Goal: Feedback & Contribution: Contribute content

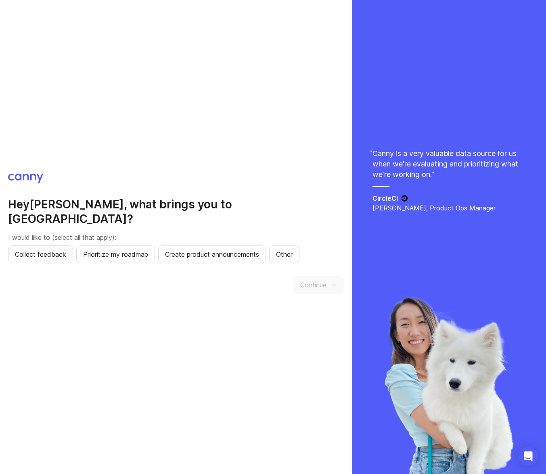
click at [37, 250] on span "Collect feedback" at bounding box center [40, 255] width 51 height 10
click at [147, 250] on span "Prioritize my roadmap" at bounding box center [115, 255] width 65 height 10
click at [298, 252] on button "Other" at bounding box center [284, 255] width 30 height 18
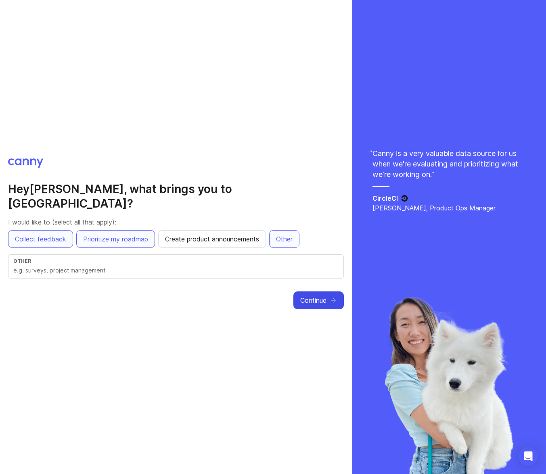
click at [294, 293] on button "Continue" at bounding box center [318, 301] width 50 height 18
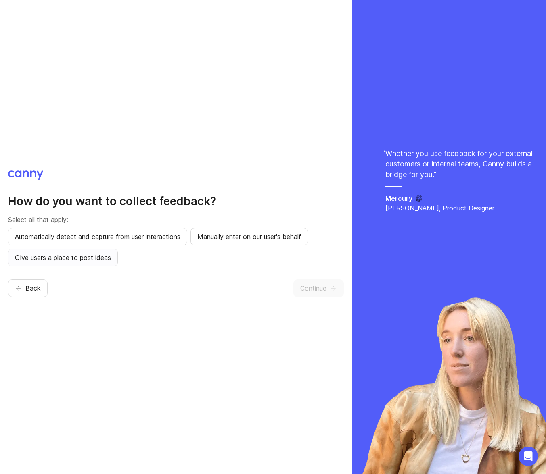
click at [69, 255] on span "Give users a place to post ideas" at bounding box center [63, 258] width 96 height 10
click at [319, 290] on span "Continue" at bounding box center [313, 288] width 26 height 10
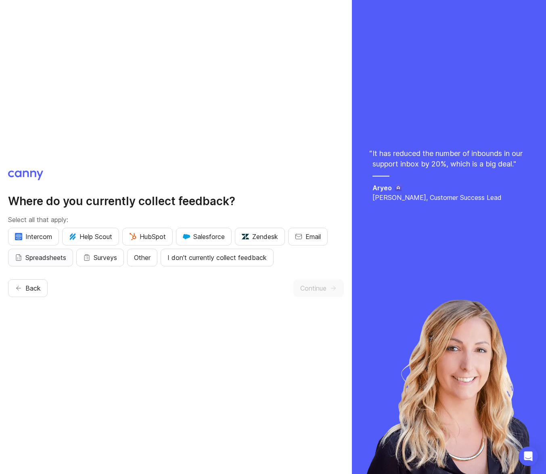
click at [57, 261] on span "Spreadsheets" at bounding box center [45, 258] width 41 height 10
click at [324, 282] on button "Continue" at bounding box center [318, 288] width 50 height 18
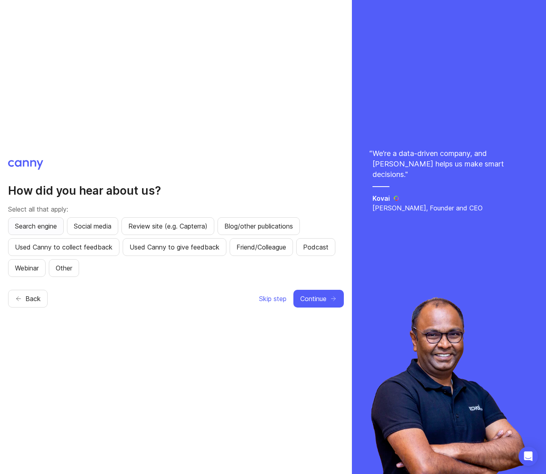
click at [43, 231] on button "Search engine" at bounding box center [36, 226] width 56 height 18
click at [316, 298] on span "Continue" at bounding box center [313, 299] width 26 height 10
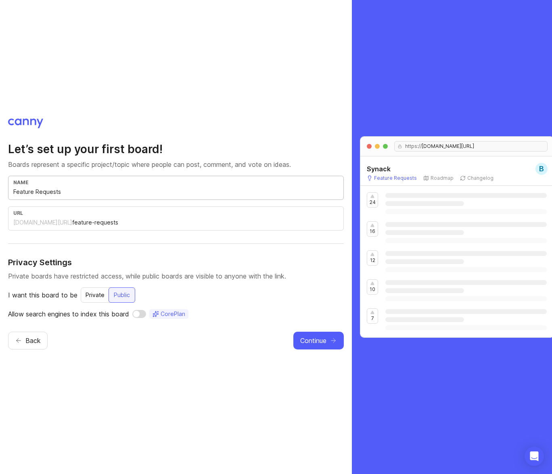
click at [62, 192] on input "Feature Requests" at bounding box center [175, 191] width 325 height 9
click at [72, 225] on input "feature-requests" at bounding box center [205, 222] width 266 height 9
click at [311, 340] on span "Continue" at bounding box center [313, 341] width 26 height 10
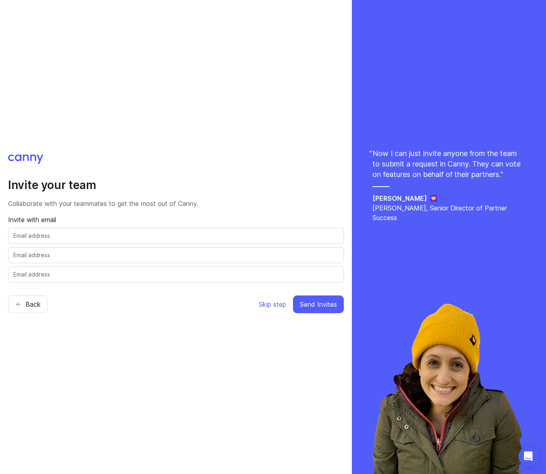
click at [155, 240] on input "text" at bounding box center [175, 235] width 325 height 9
click at [269, 302] on span "Skip step" at bounding box center [271, 305] width 27 height 10
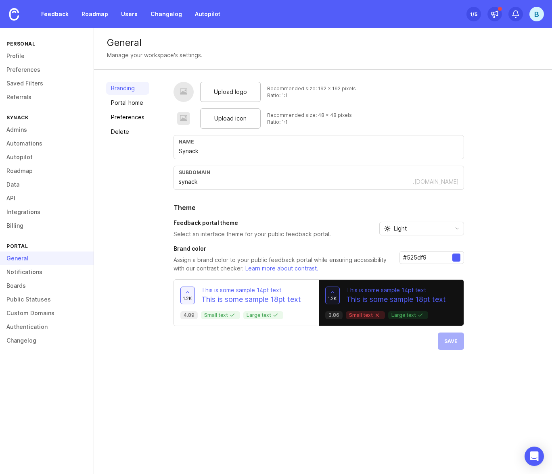
click at [256, 294] on p "This is some sample 18pt text" at bounding box center [251, 299] width 100 height 10
click at [389, 307] on div "1.2k This is some sample 14pt text This is some sample 18pt text 3.86 Small tex…" at bounding box center [391, 303] width 145 height 46
click at [436, 237] on div "Feedback portal theme Select an interface theme for your public feedback portal…" at bounding box center [318, 228] width 290 height 19
click at [435, 232] on div "Light" at bounding box center [414, 228] width 71 height 13
click at [407, 266] on li "Dark" at bounding box center [420, 270] width 84 height 13
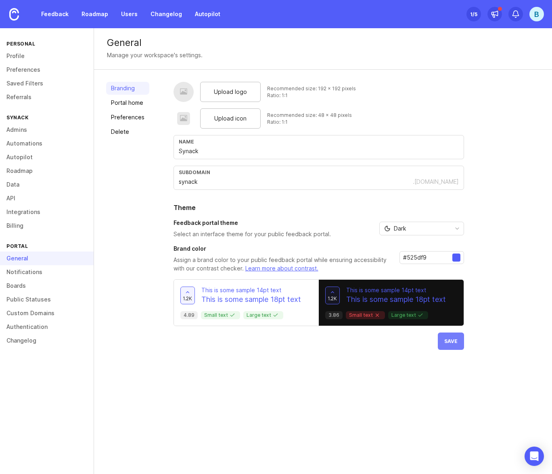
click at [445, 346] on button "Save" at bounding box center [450, 341] width 26 height 17
click at [22, 53] on link "Profile" at bounding box center [47, 56] width 94 height 14
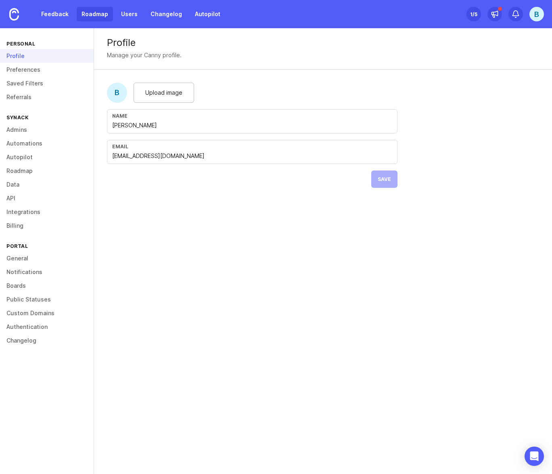
click at [81, 15] on link "Roadmap" at bounding box center [95, 14] width 36 height 15
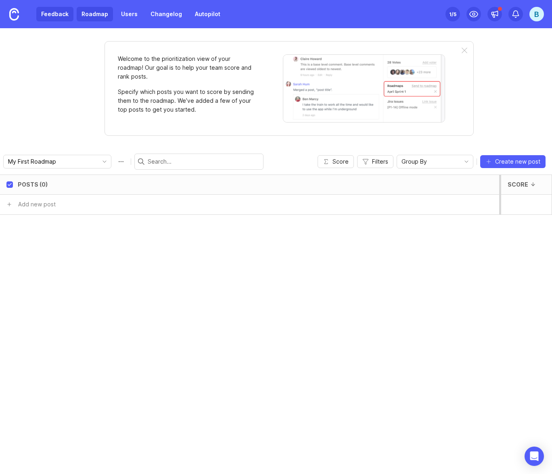
click at [54, 14] on link "Feedback" at bounding box center [54, 14] width 37 height 15
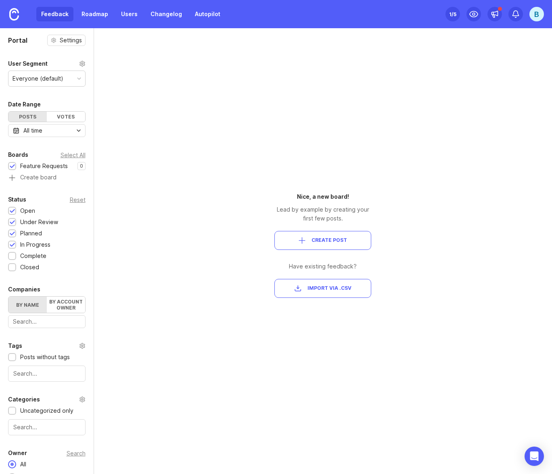
click at [338, 287] on span "Import via .csv" at bounding box center [329, 288] width 44 height 7
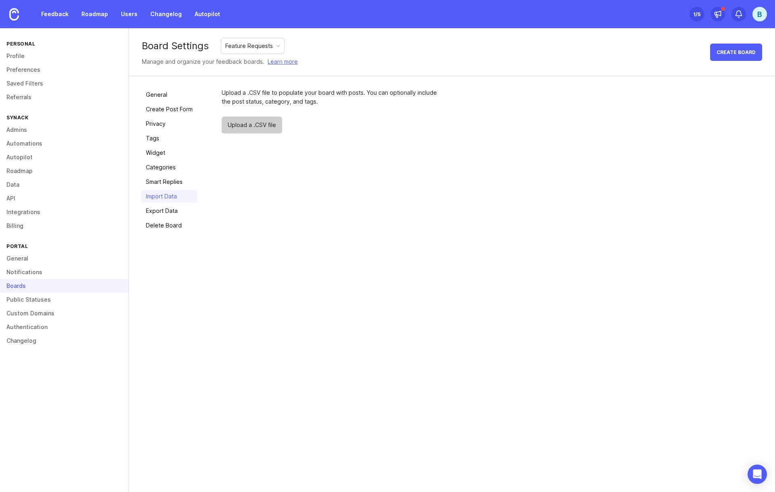
click at [232, 133] on span "Upload a .CSV file" at bounding box center [252, 125] width 60 height 17
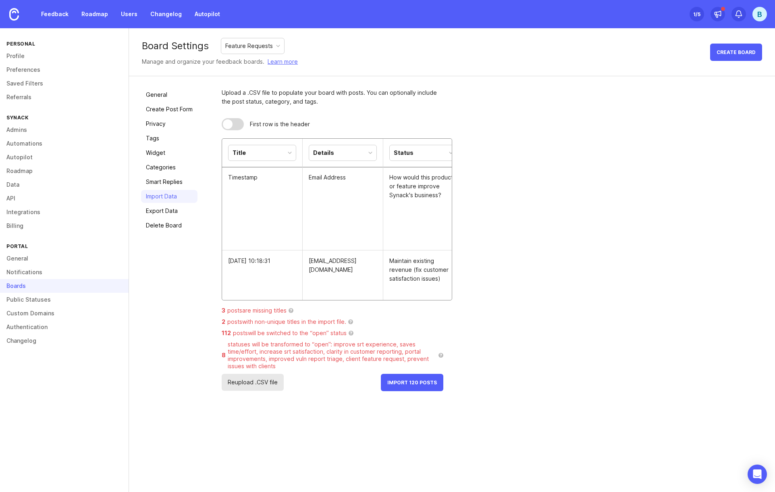
click at [278, 158] on div "Title" at bounding box center [262, 152] width 67 height 15
click at [318, 166] on th "Details" at bounding box center [343, 153] width 81 height 29
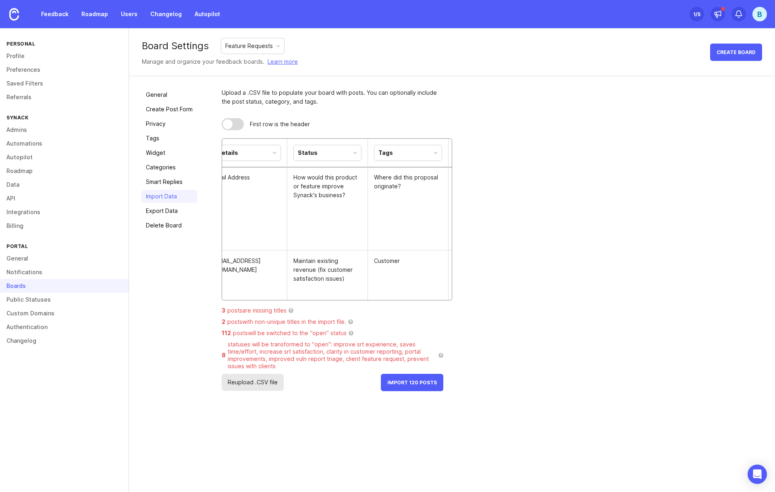
click at [327, 158] on div "Status" at bounding box center [327, 152] width 67 height 15
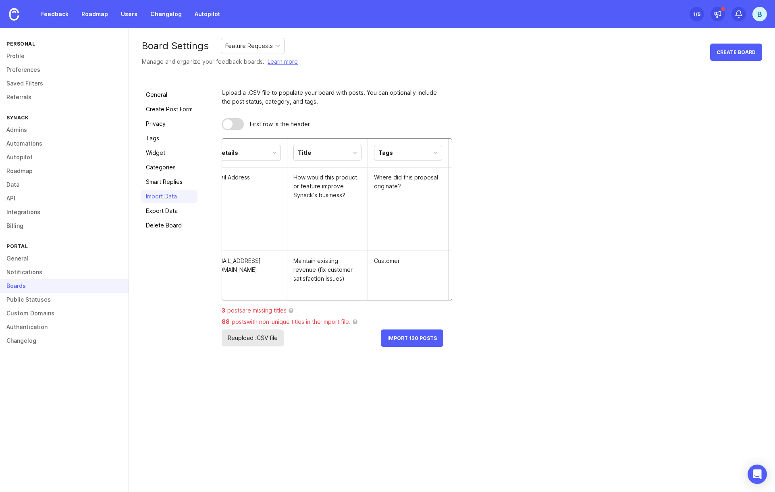
scroll to position [0, 99]
click at [397, 152] on div "Tags" at bounding box center [404, 152] width 67 height 15
click at [352, 185] on td "How would this product or feature improve Synack's business?" at bounding box center [324, 208] width 81 height 83
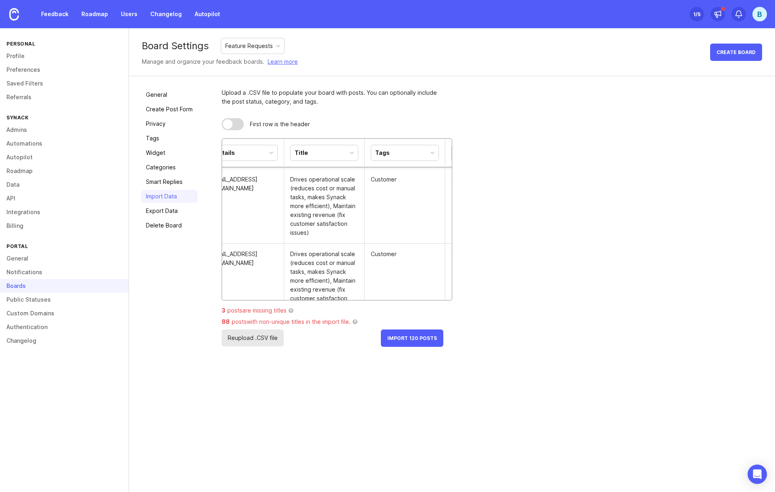
scroll to position [0, 0]
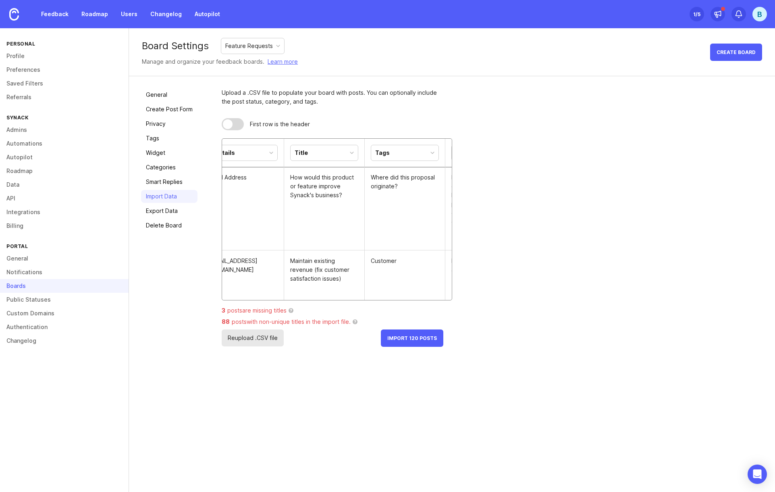
click at [401, 159] on div "Tags" at bounding box center [404, 152] width 67 height 15
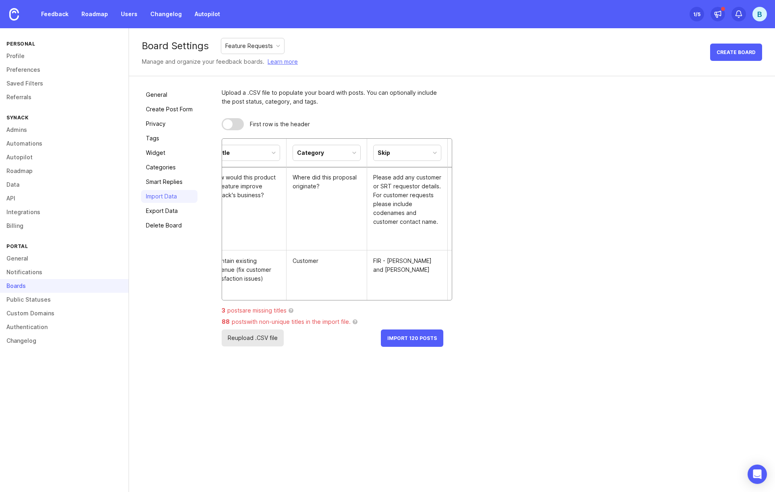
scroll to position [0, 197]
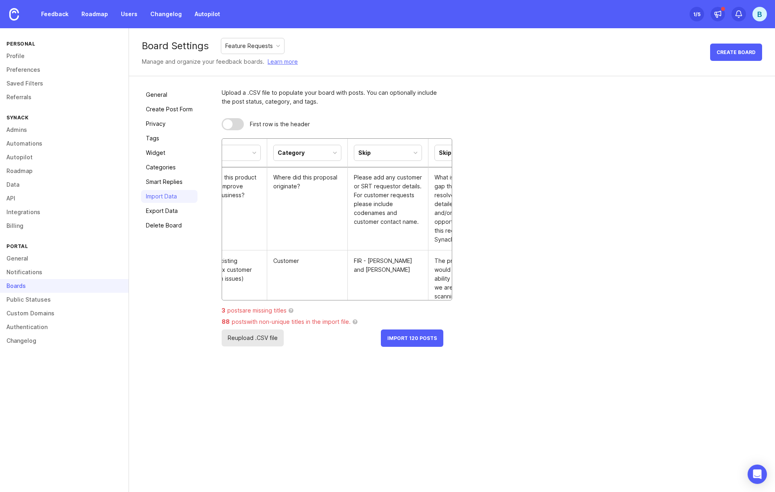
click at [397, 154] on div "Skip" at bounding box center [387, 152] width 67 height 15
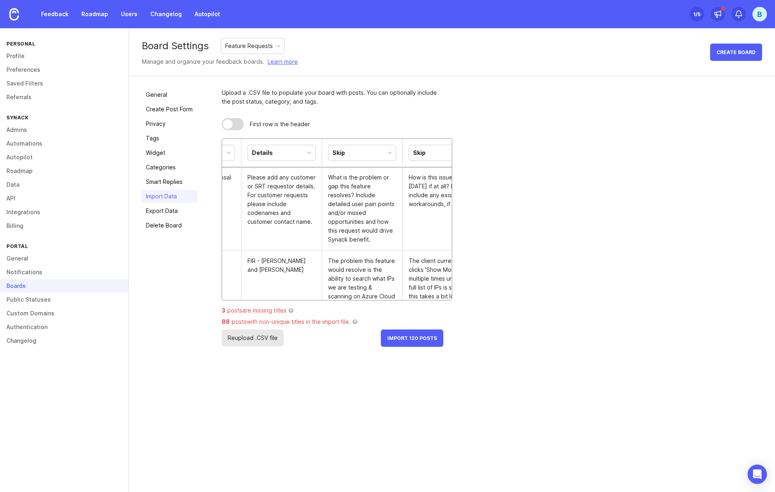
scroll to position [0, 317]
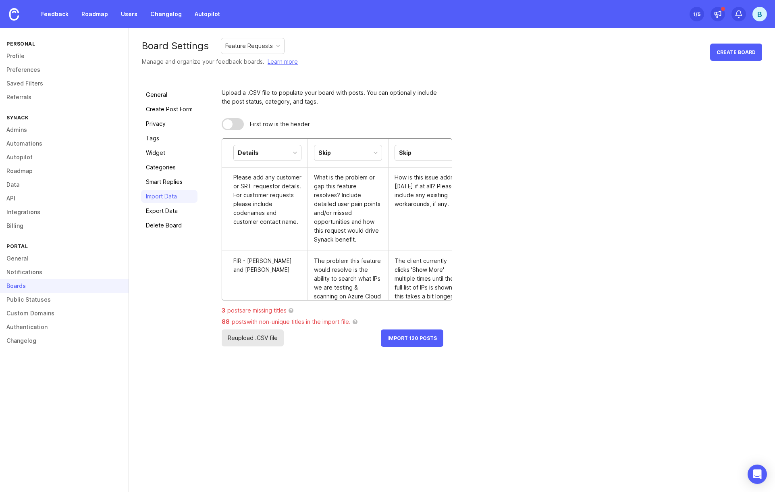
click at [353, 159] on div "Skip" at bounding box center [347, 152] width 67 height 15
click at [410, 156] on div "Skip" at bounding box center [405, 152] width 12 height 9
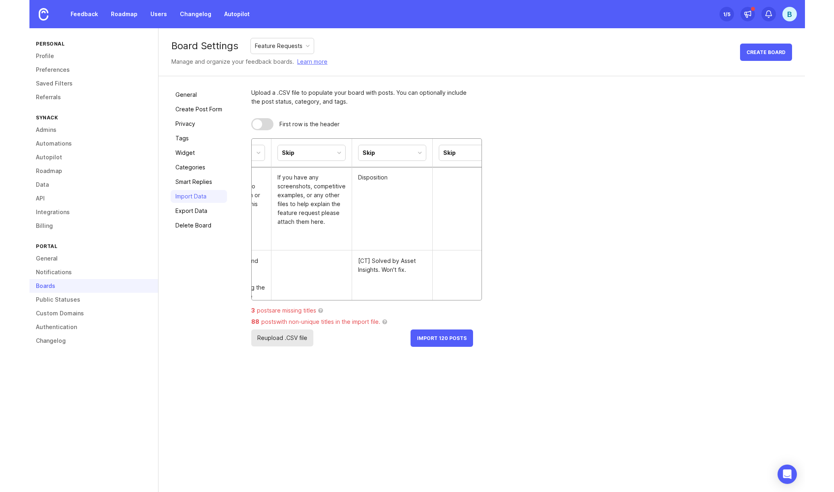
scroll to position [0, 0]
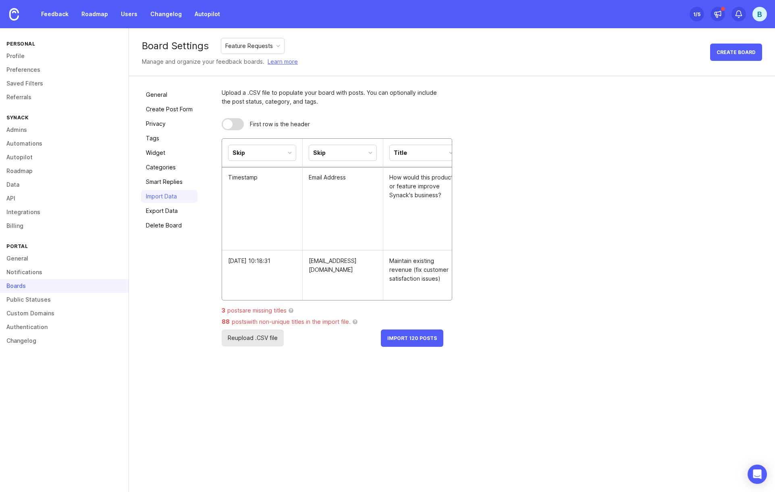
click at [417, 329] on div "3 posts are missing titles ? 88 posts with non-unique titles in the import file…" at bounding box center [333, 318] width 222 height 23
click at [421, 341] on span "Import 120 Posts" at bounding box center [412, 338] width 50 height 6
click at [403, 339] on span "Import 120 Posts" at bounding box center [412, 338] width 50 height 6
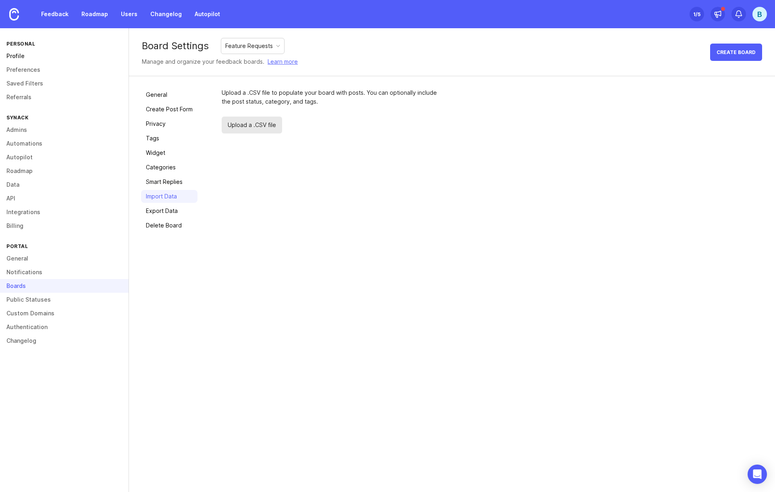
click at [30, 56] on link "Profile" at bounding box center [64, 56] width 129 height 14
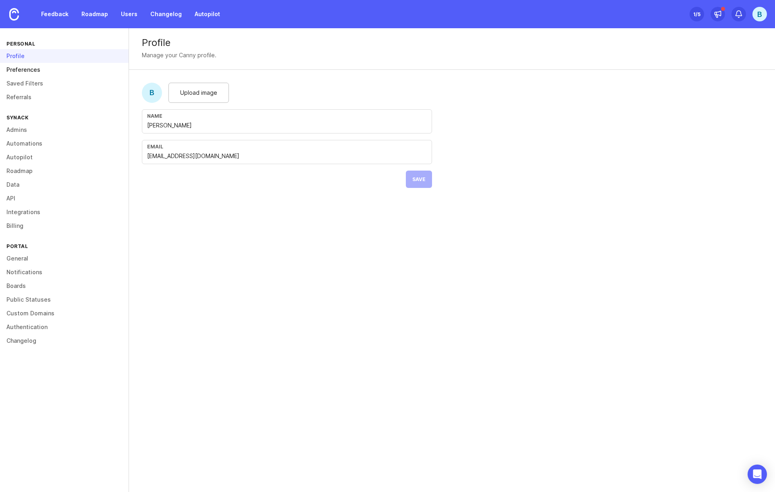
click at [40, 69] on link "Preferences" at bounding box center [64, 70] width 129 height 14
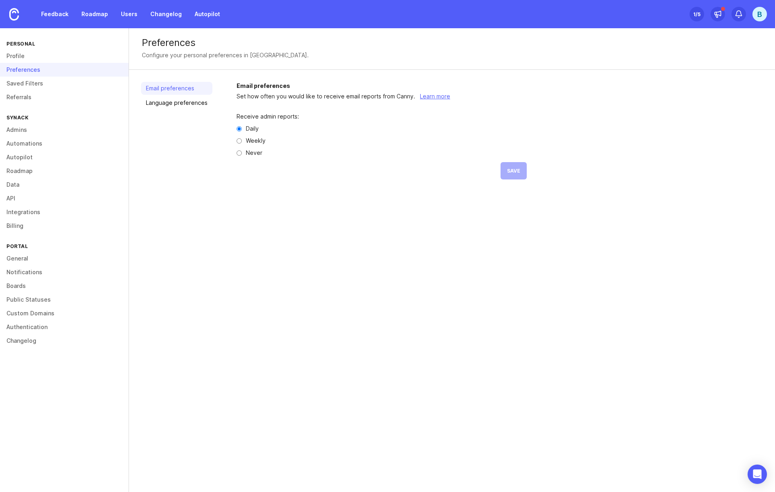
click at [100, 21] on div "Feedback Roadmap Users Changelog Autopilot" at bounding box center [112, 14] width 225 height 28
click at [99, 16] on link "Roadmap" at bounding box center [95, 14] width 36 height 15
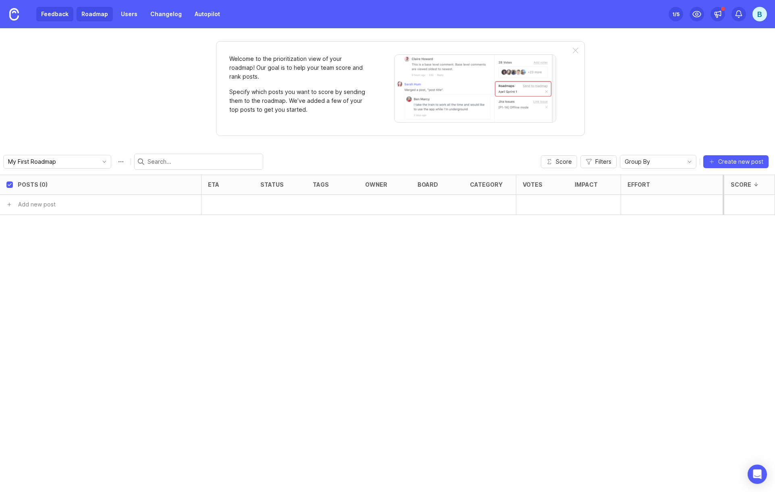
click at [57, 15] on link "Feedback" at bounding box center [54, 14] width 37 height 15
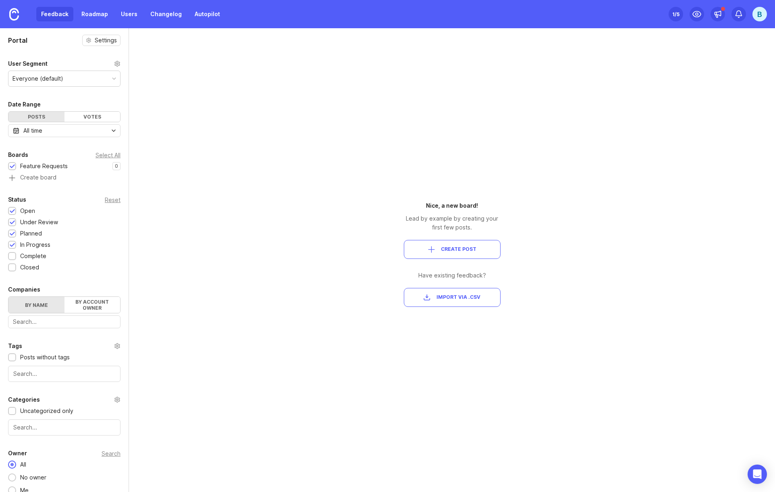
click at [437, 253] on button "Create Post" at bounding box center [452, 249] width 97 height 19
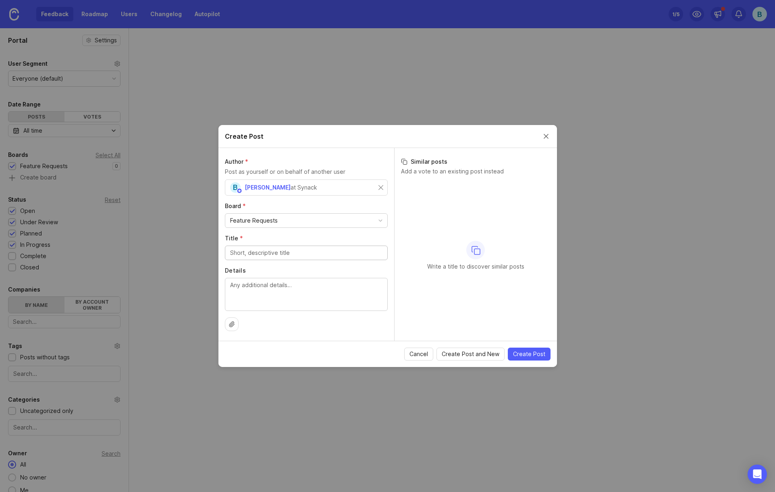
click at [269, 256] on input "Title *" at bounding box center [306, 252] width 152 height 9
type input "Remove SRT Hours"
type textarea "Clients fixate too hard"
click at [522, 356] on span "Create Post" at bounding box center [529, 354] width 32 height 8
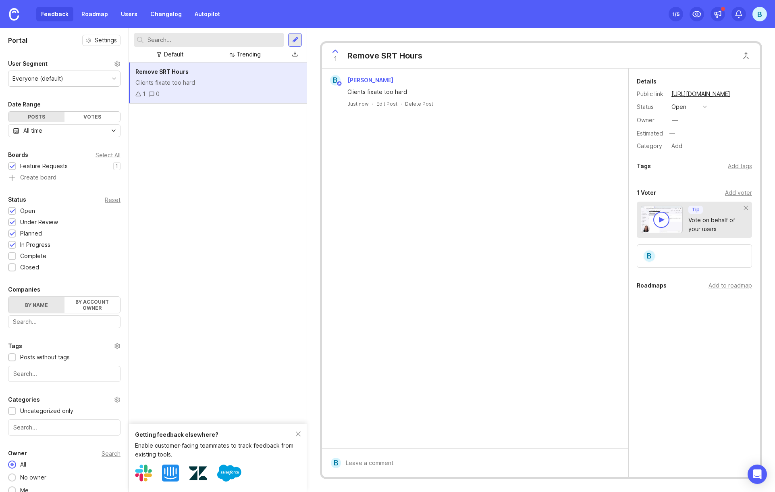
click at [193, 136] on div "Remove SRT Hours Clients fixate too hard 1 0" at bounding box center [218, 242] width 178 height 361
click at [545, 196] on div "Add voter" at bounding box center [738, 192] width 27 height 9
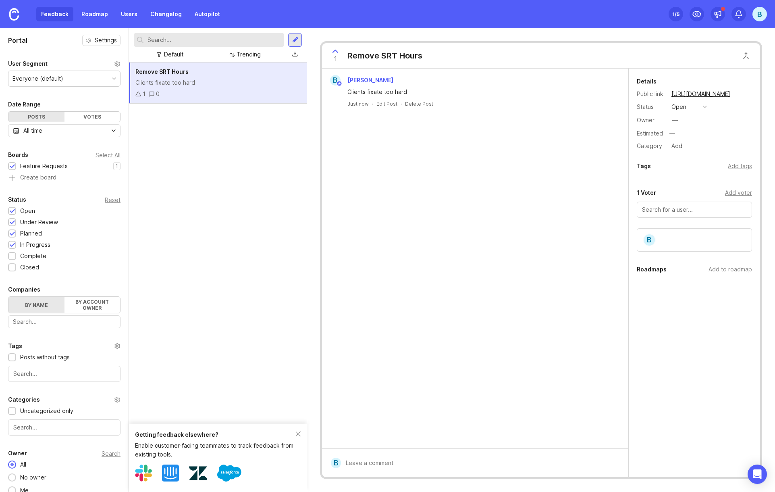
click at [545, 182] on div "Details Public link [URL][DOMAIN_NAME] Status open Owner — Estimated — Category…" at bounding box center [694, 210] width 131 height 282
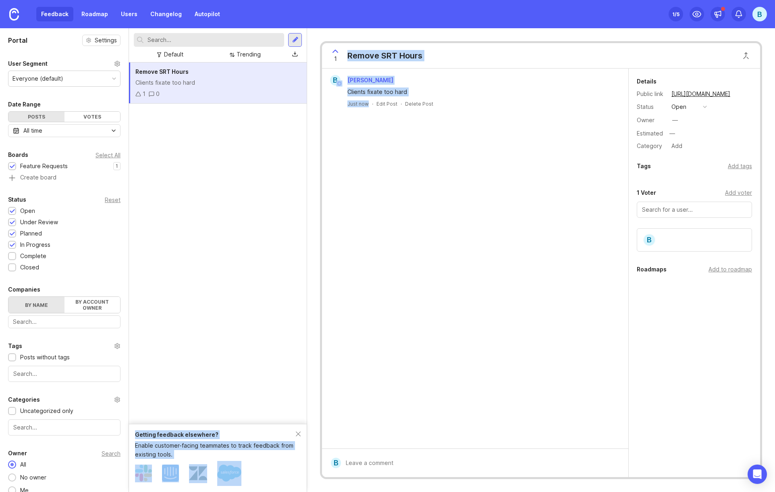
drag, startPoint x: 306, startPoint y: 159, endPoint x: 337, endPoint y: 161, distance: 30.3
click at [337, 161] on div "Portal Settings User Segment Everyone (default) Date Range Posts Votes All time…" at bounding box center [387, 260] width 775 height 464
click at [228, 148] on div "Remove SRT Hours Clients fixate too hard 1 0" at bounding box center [218, 242] width 178 height 361
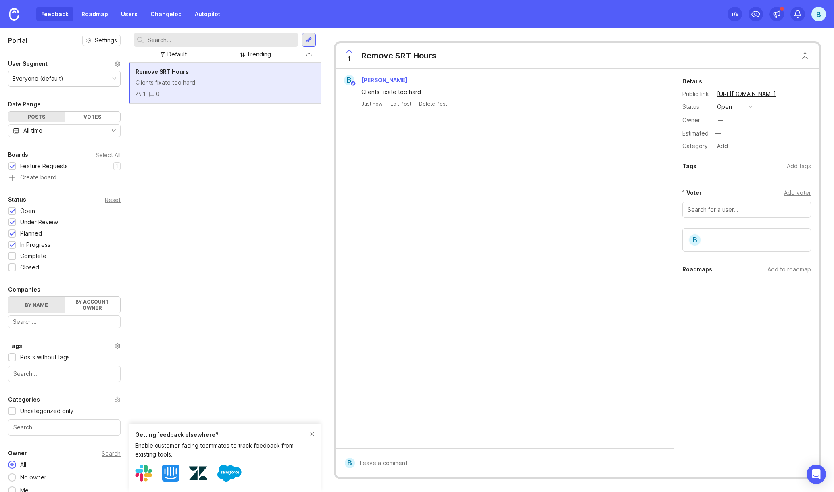
click at [545, 17] on div "1 /5" at bounding box center [734, 13] width 7 height 11
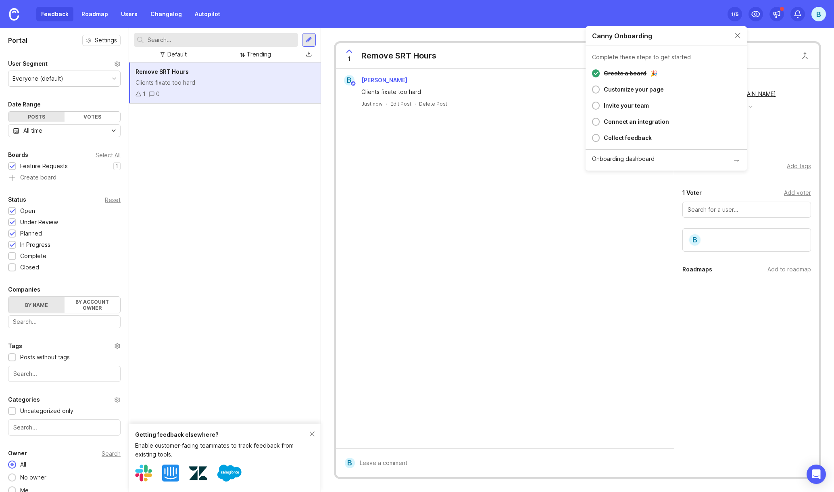
click at [545, 17] on div "1 /5" at bounding box center [734, 13] width 7 height 11
